Goal: Information Seeking & Learning: Find specific fact

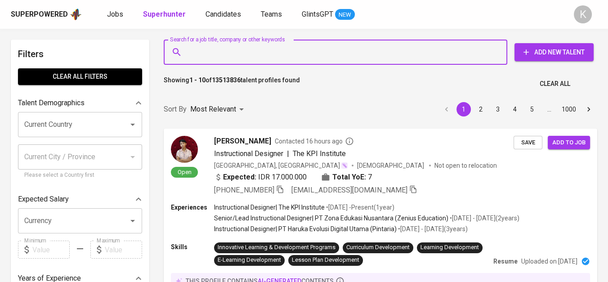
click at [240, 55] on input "Search for a job title, company or other keywords" at bounding box center [338, 52] width 304 height 17
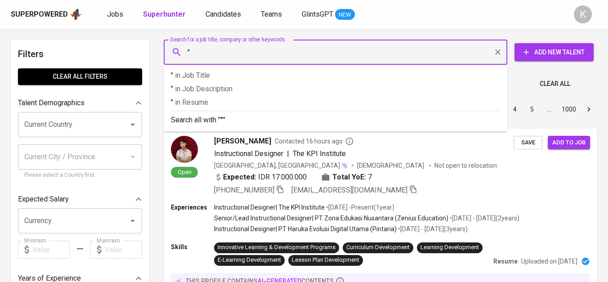
paste input "Shelby Logistic [GEOGRAPHIC_DATA]"
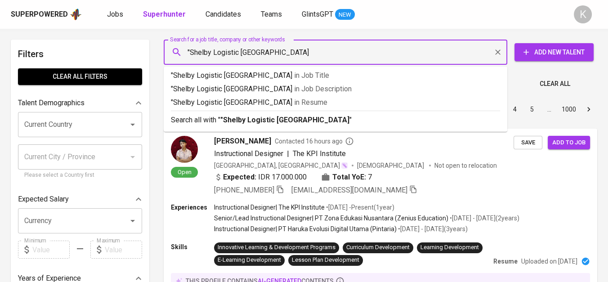
type input ""Shelby Logistic Indonesia""
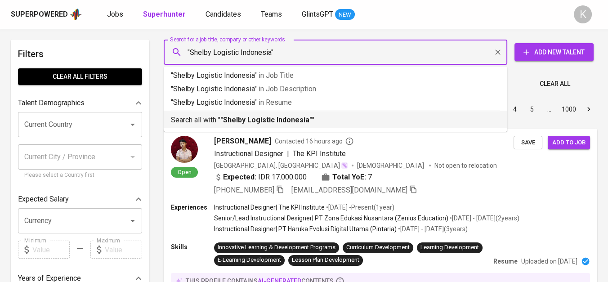
click at [262, 123] on b ""Shelby Logistic Indonesia"" at bounding box center [266, 120] width 92 height 9
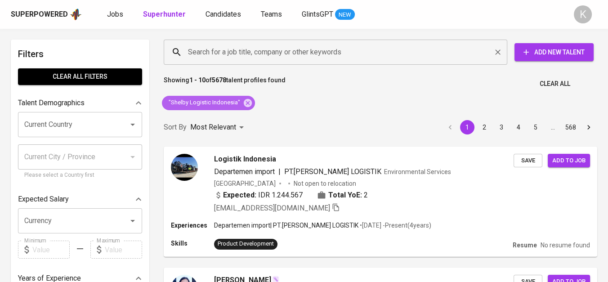
drag, startPoint x: 247, startPoint y: 98, endPoint x: 262, endPoint y: 57, distance: 44.0
click at [247, 96] on div ""Shelby Logistic Indonesia"" at bounding box center [208, 103] width 93 height 14
click at [245, 99] on icon at bounding box center [248, 102] width 8 height 8
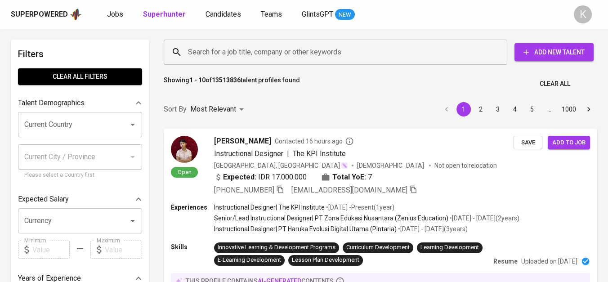
click at [222, 50] on input "Search for a job title, company or other keywords" at bounding box center [338, 52] width 304 height 17
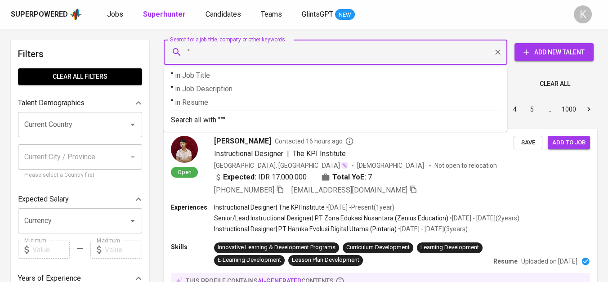
paste input "https://markdesign.net/sentral/.dev/about?lang=id"
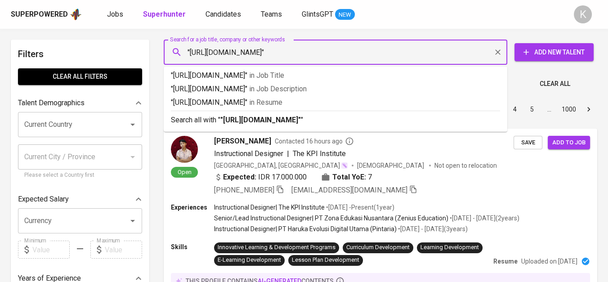
drag, startPoint x: 190, startPoint y: 51, endPoint x: 363, endPoint y: 48, distance: 173.2
click at [363, 48] on input ""https://markdesign.net/sentral/.dev/about?lang=id"" at bounding box center [338, 52] width 304 height 17
paste input "sentral multi agro"
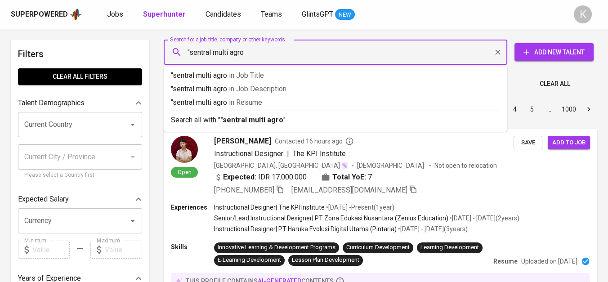
type input ""sentral multi agro""
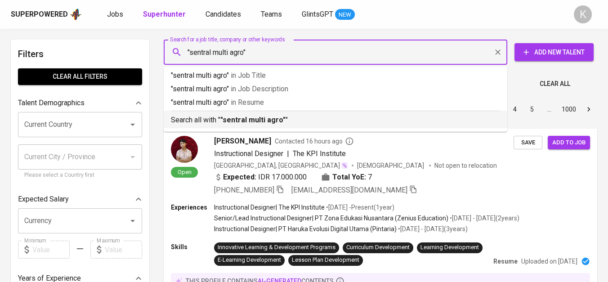
click at [299, 120] on p "Search all with " "sentral multi agro" "" at bounding box center [335, 120] width 329 height 11
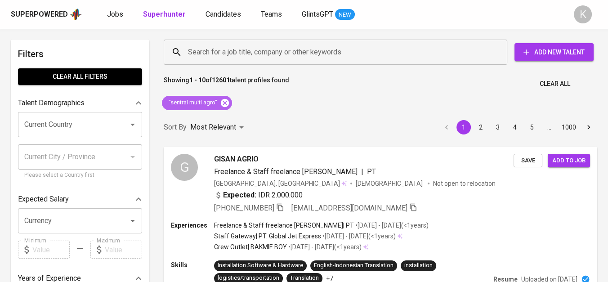
click at [226, 99] on icon at bounding box center [225, 102] width 8 height 8
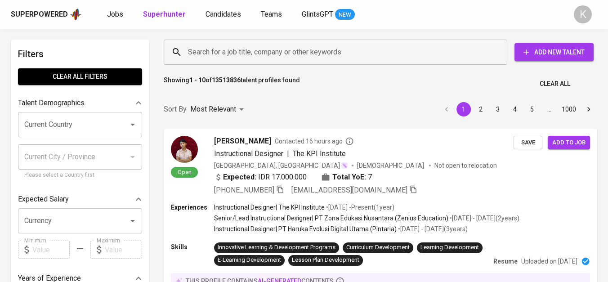
click at [209, 58] on input "Search for a job title, company or other keywords" at bounding box center [338, 52] width 304 height 17
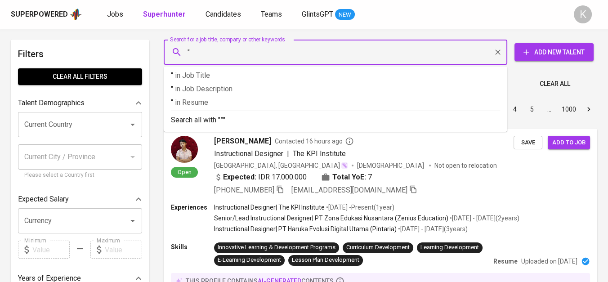
paste input "Ingress Malindo Ventures"
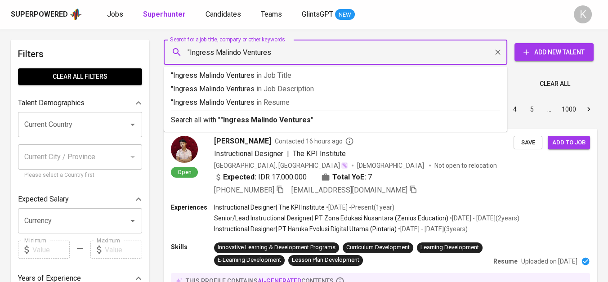
type input ""Ingress Malindo Ventures""
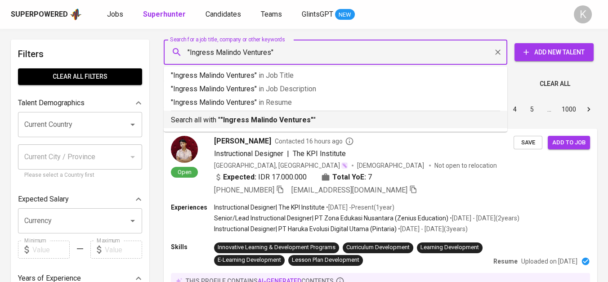
click at [246, 114] on div "Search all with " "Ingress Malindo Ventures" "" at bounding box center [335, 118] width 329 height 15
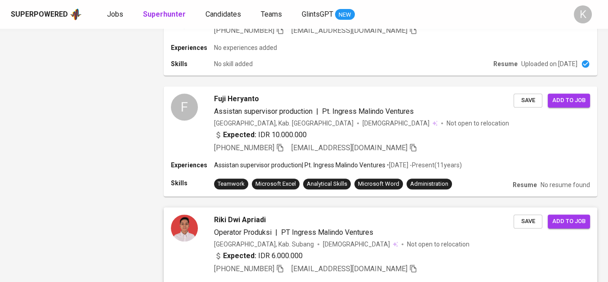
scroll to position [898, 0]
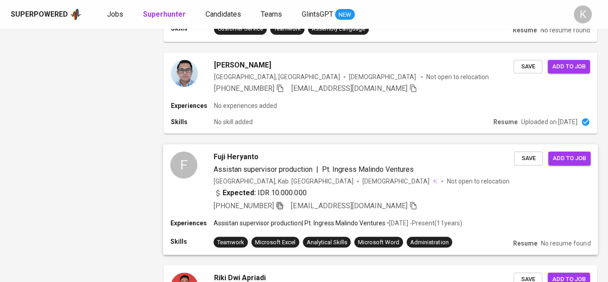
click at [284, 201] on icon "button" at bounding box center [280, 205] width 8 height 8
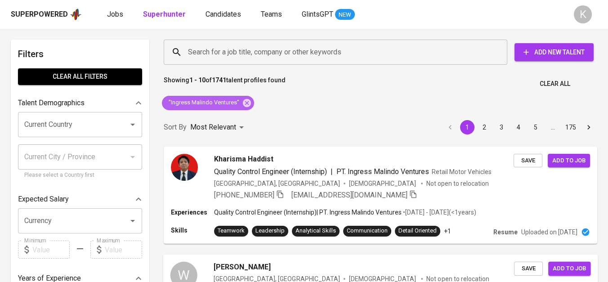
click at [248, 100] on icon at bounding box center [247, 102] width 8 height 8
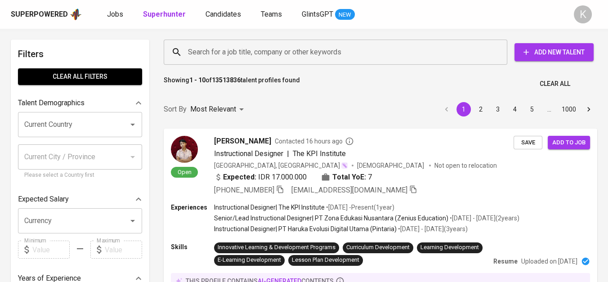
click at [259, 50] on input "Search for a job title, company or other keywords" at bounding box center [338, 52] width 304 height 17
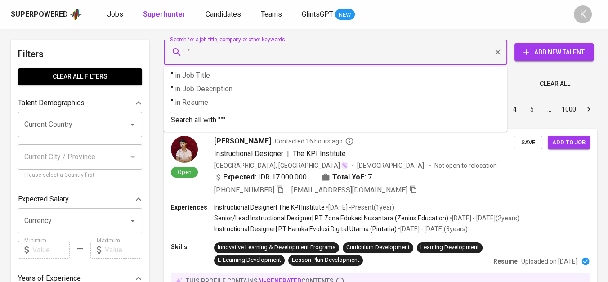
paste input "KAI Properti Manajemen"
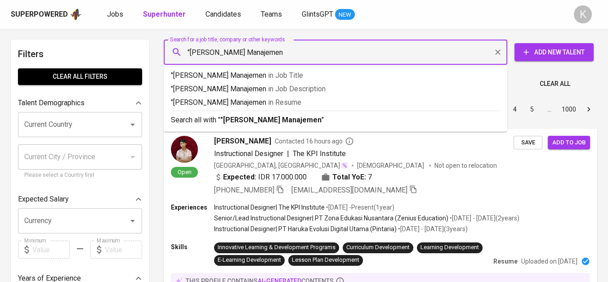
type input ""KAI Properti Manajemen""
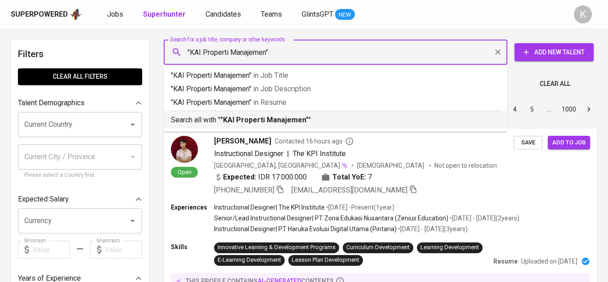
click at [280, 117] on b ""KAI Properti Manajemen"" at bounding box center [264, 120] width 88 height 9
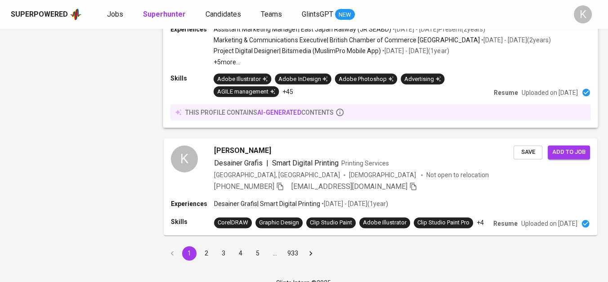
scroll to position [1292, 0]
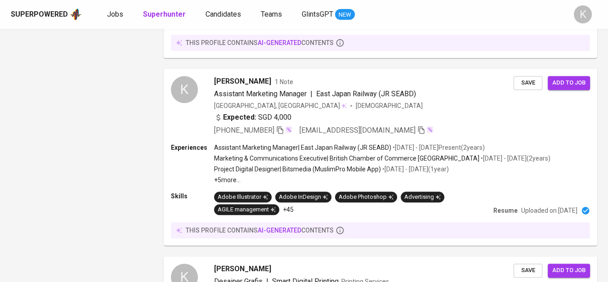
drag, startPoint x: 240, startPoint y: 103, endPoint x: 241, endPoint y: 93, distance: 10.4
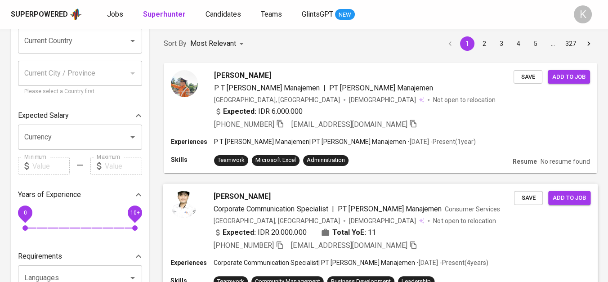
scroll to position [150, 0]
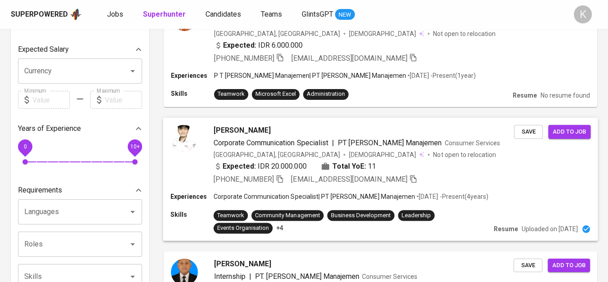
click at [277, 176] on icon "button" at bounding box center [280, 179] width 6 height 8
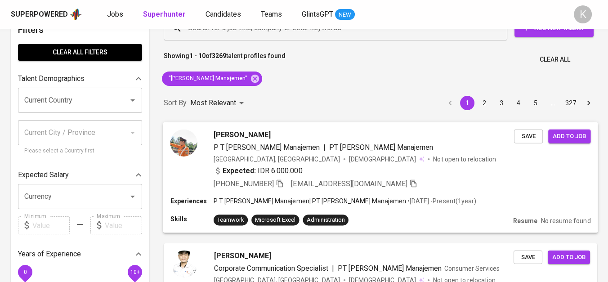
scroll to position [0, 0]
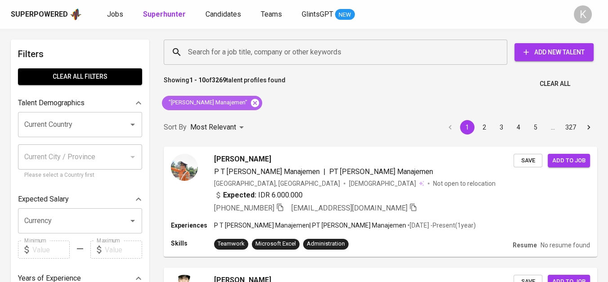
click at [250, 107] on icon at bounding box center [255, 103] width 10 height 10
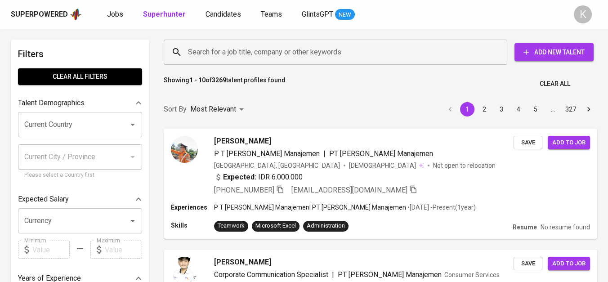
click at [200, 57] on input "Search for a job title, company or other keywords" at bounding box center [338, 52] width 304 height 17
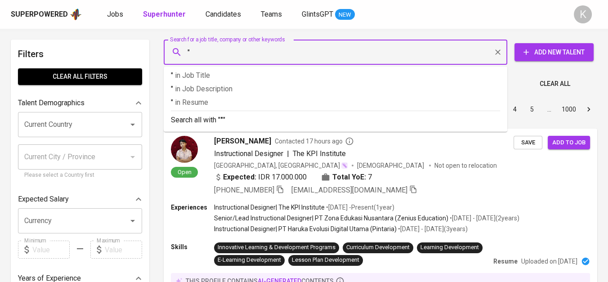
paste input "ALBASI KARANGLAYUNG INDONESIA"
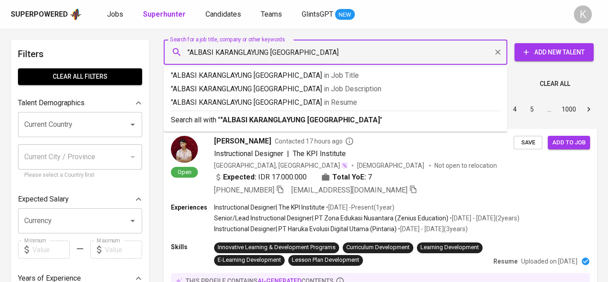
type input ""ALBASI KARANGLAYUNG INDONESIA""
click at [304, 120] on b ""ALBASI KARANGLAYUNG INDONESIA"" at bounding box center [301, 120] width 162 height 9
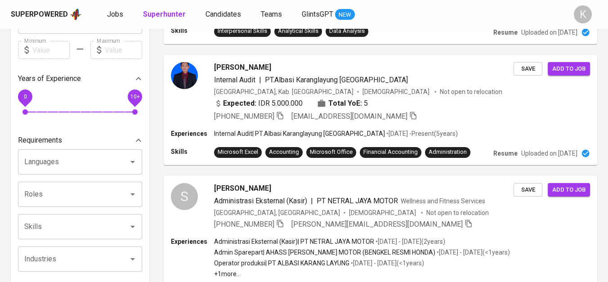
scroll to position [450, 0]
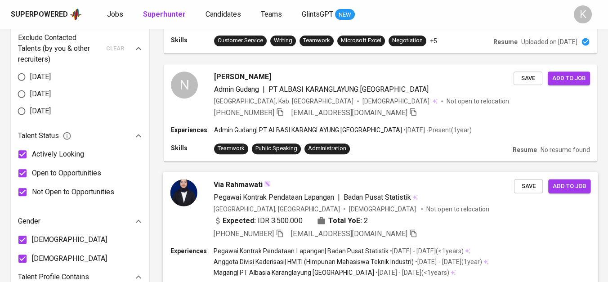
click at [282, 113] on icon "button" at bounding box center [280, 112] width 8 height 8
